Goal: Book appointment/travel/reservation

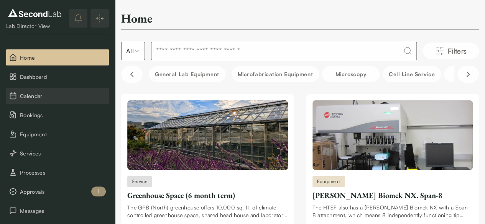
click at [46, 102] on button "Calendar" at bounding box center [57, 96] width 103 height 16
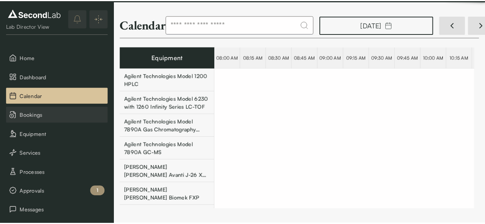
scroll to position [0, 14714]
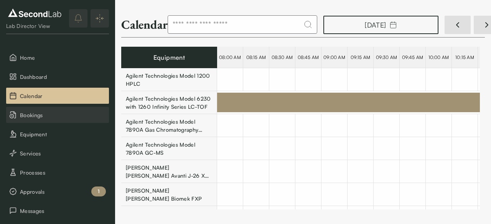
click at [38, 119] on button "Bookings" at bounding box center [57, 115] width 103 height 16
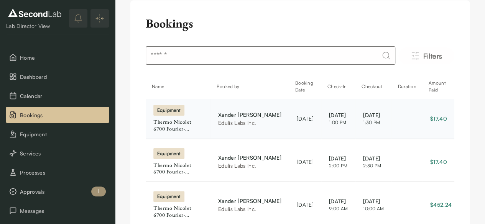
scroll to position [14, 0]
